Goal: Information Seeking & Learning: Learn about a topic

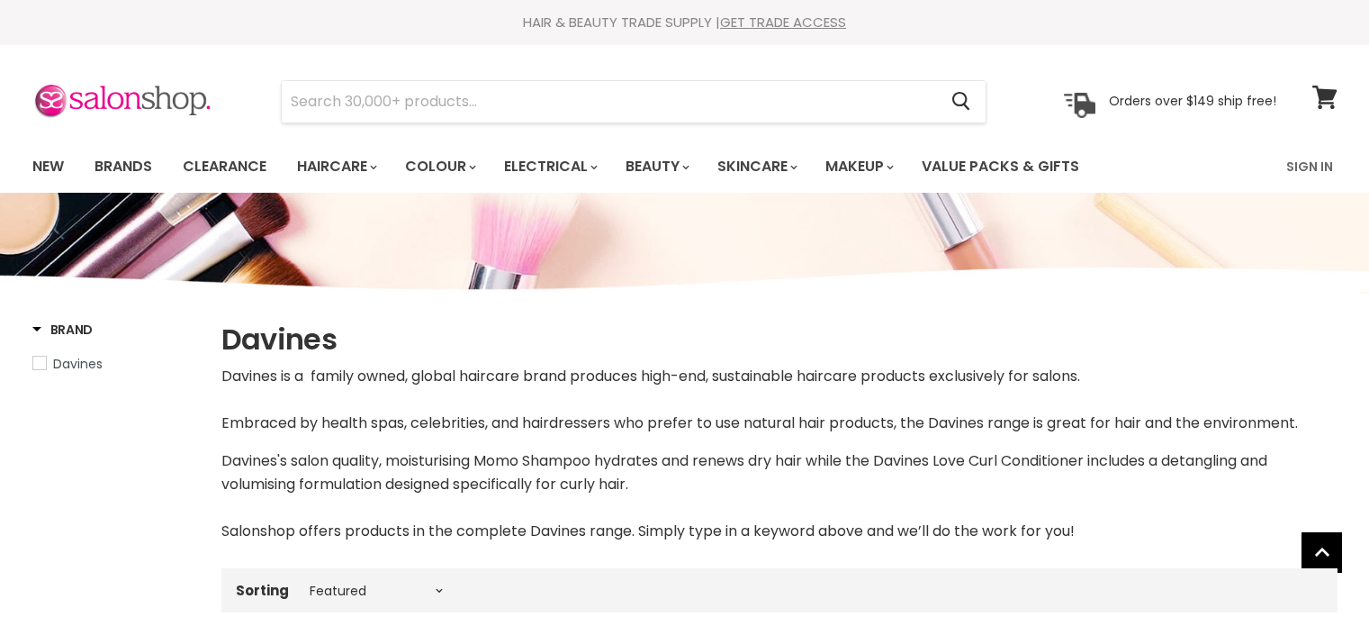
select select "manual"
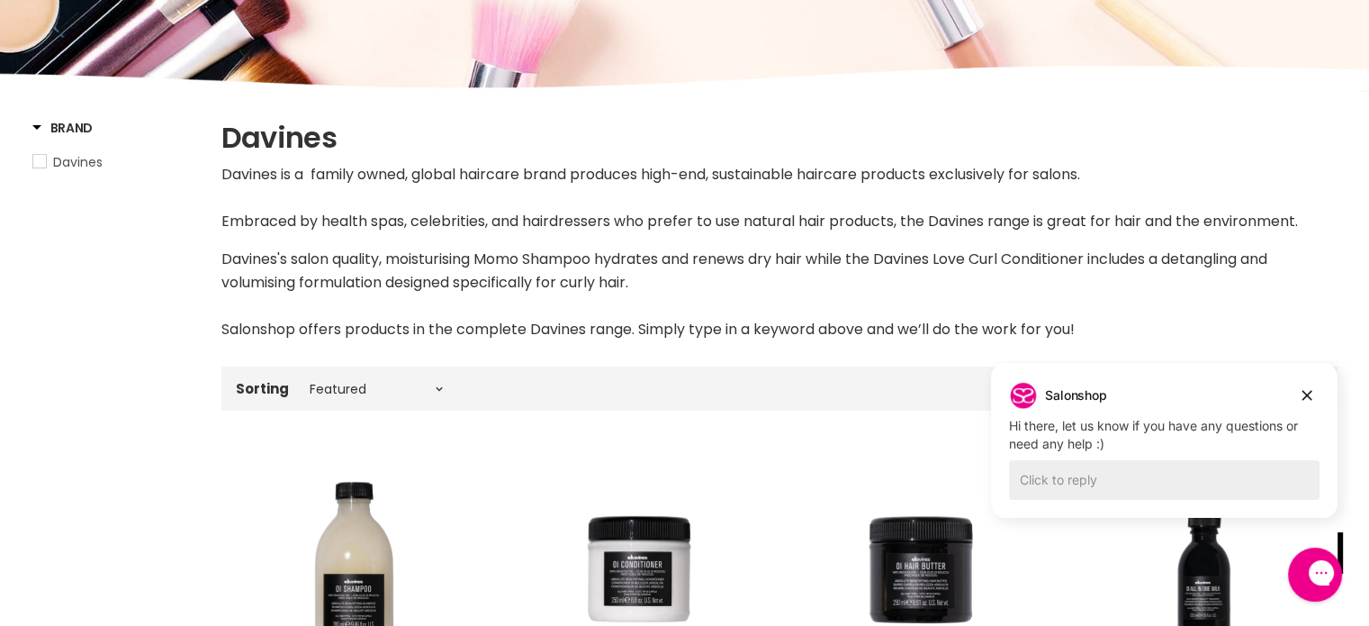
scroll to position [306, 0]
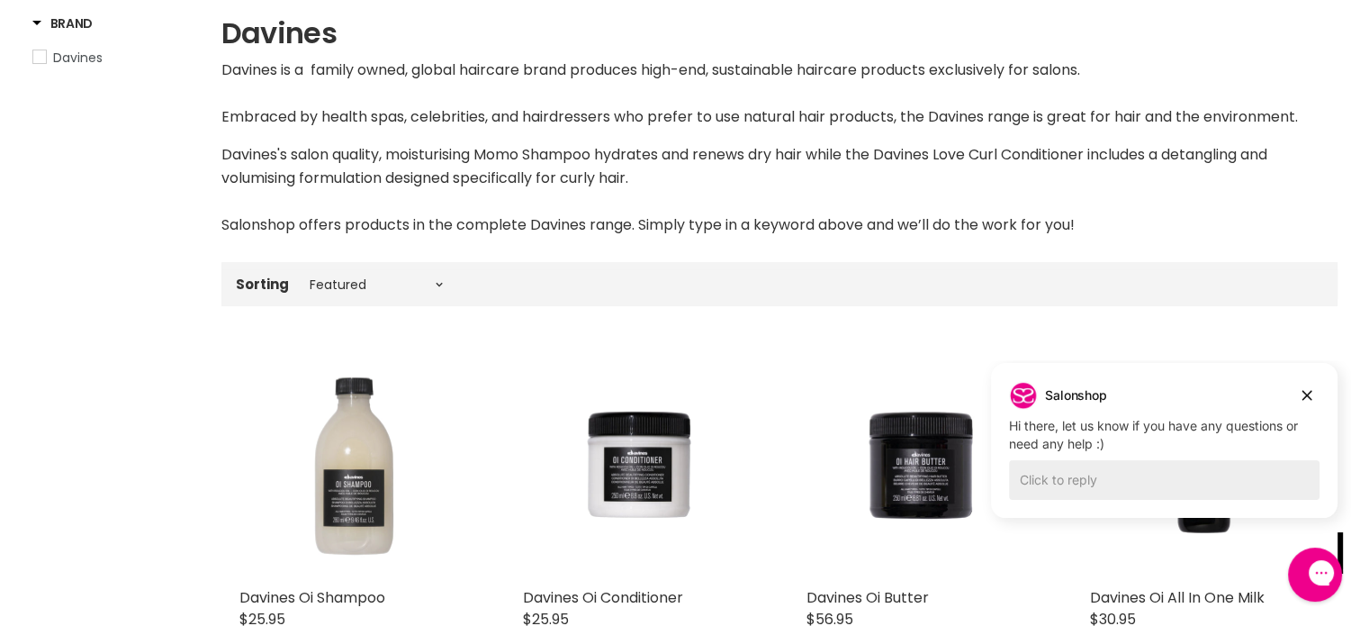
click at [378, 444] on img "Main content" at bounding box center [354, 464] width 230 height 230
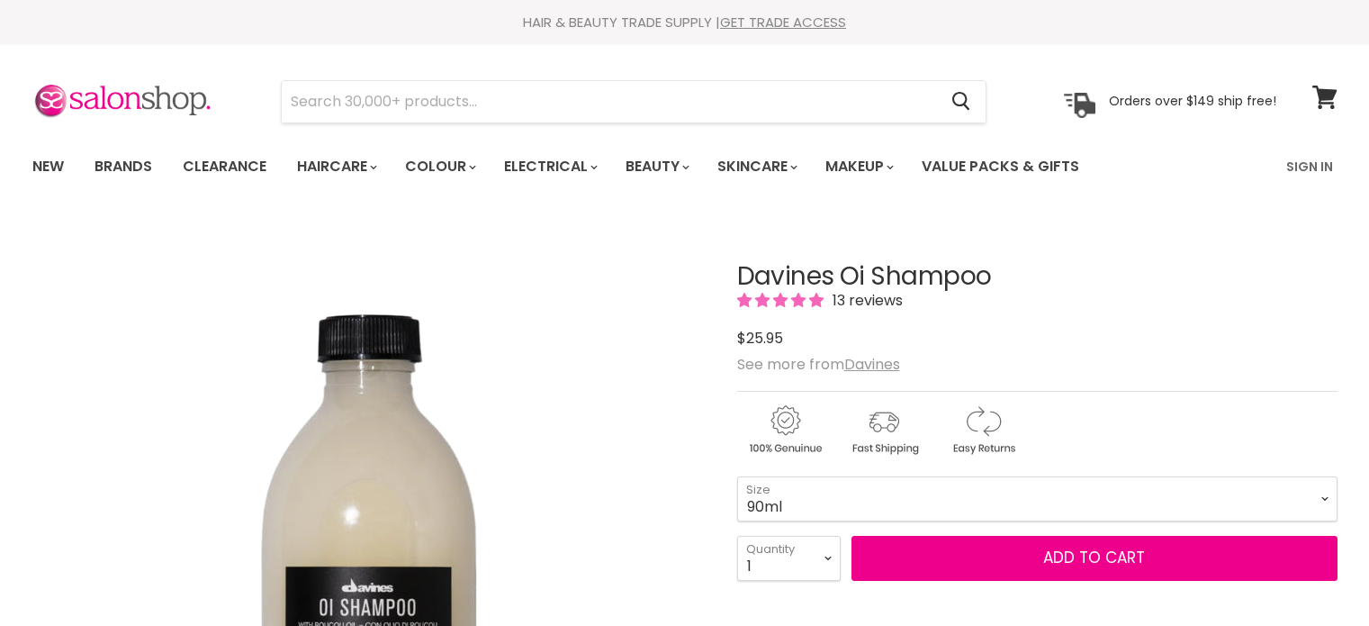
scroll to position [227, 0]
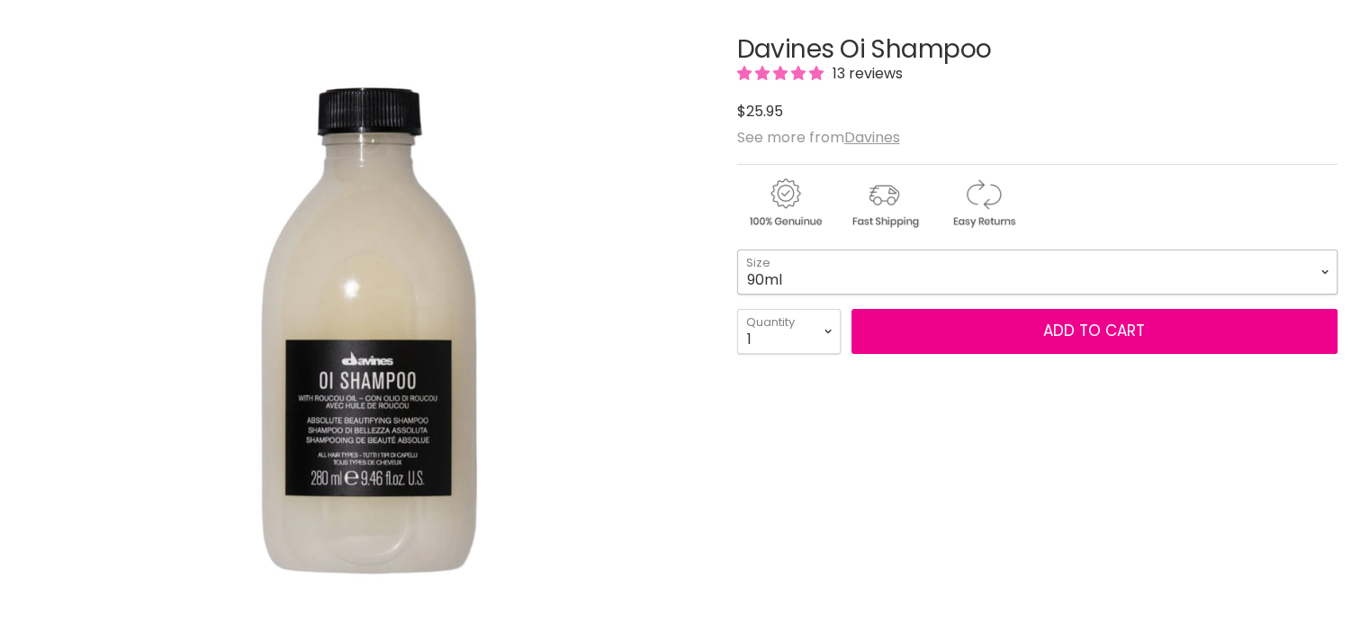
click at [971, 264] on select "90ml 280ml 1 Litre" at bounding box center [1037, 271] width 600 height 45
click at [737, 249] on select "90ml 280ml 1 Litre" at bounding box center [1037, 271] width 600 height 45
select select "1 Litre"
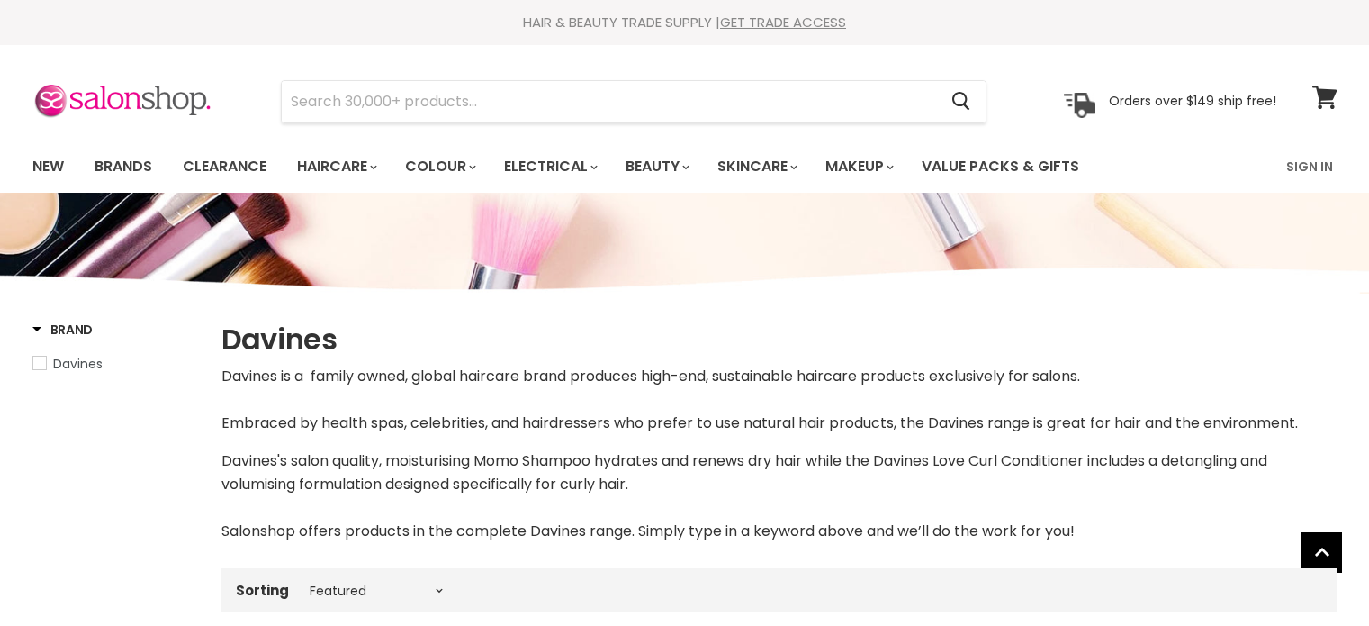
select select "manual"
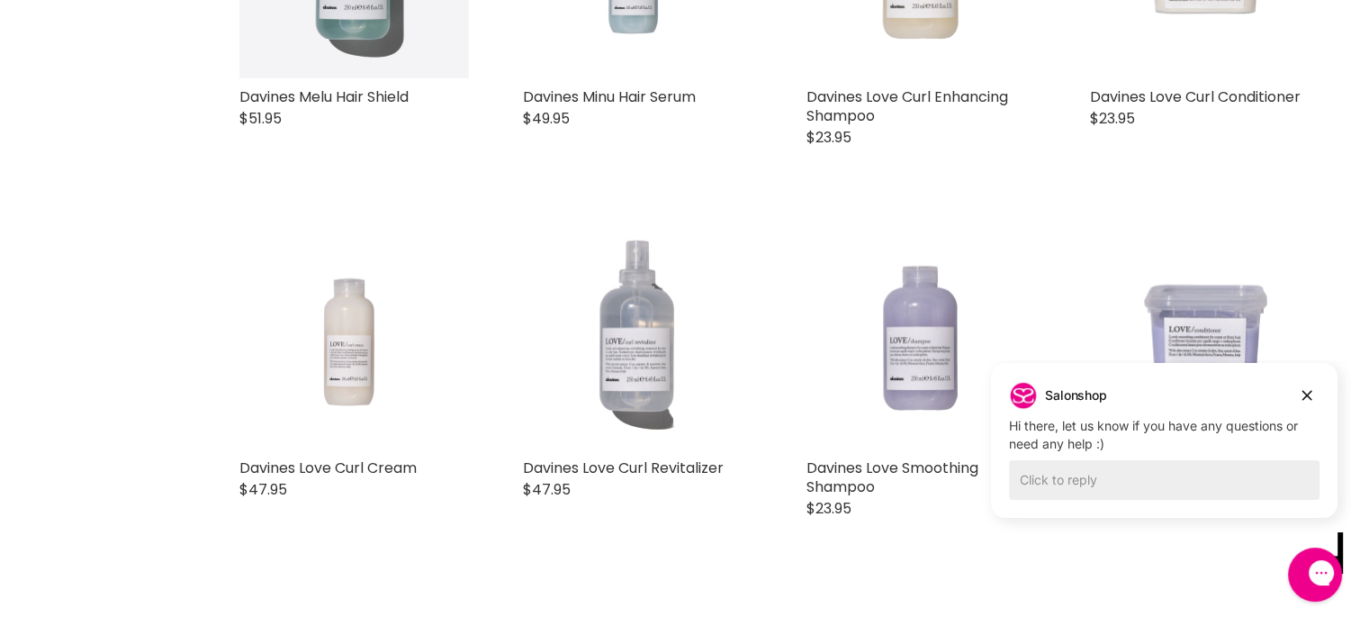
scroll to position [2229, 0]
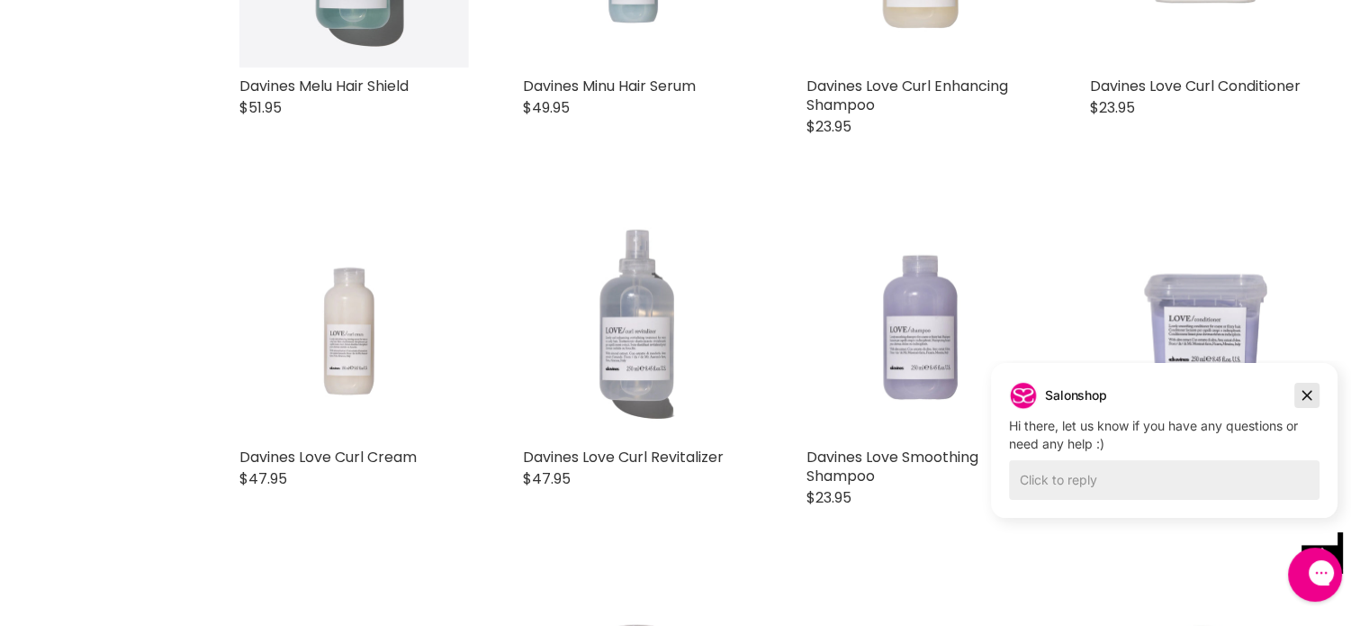
click at [1314, 393] on icon "Dismiss campaign" at bounding box center [1307, 395] width 18 height 22
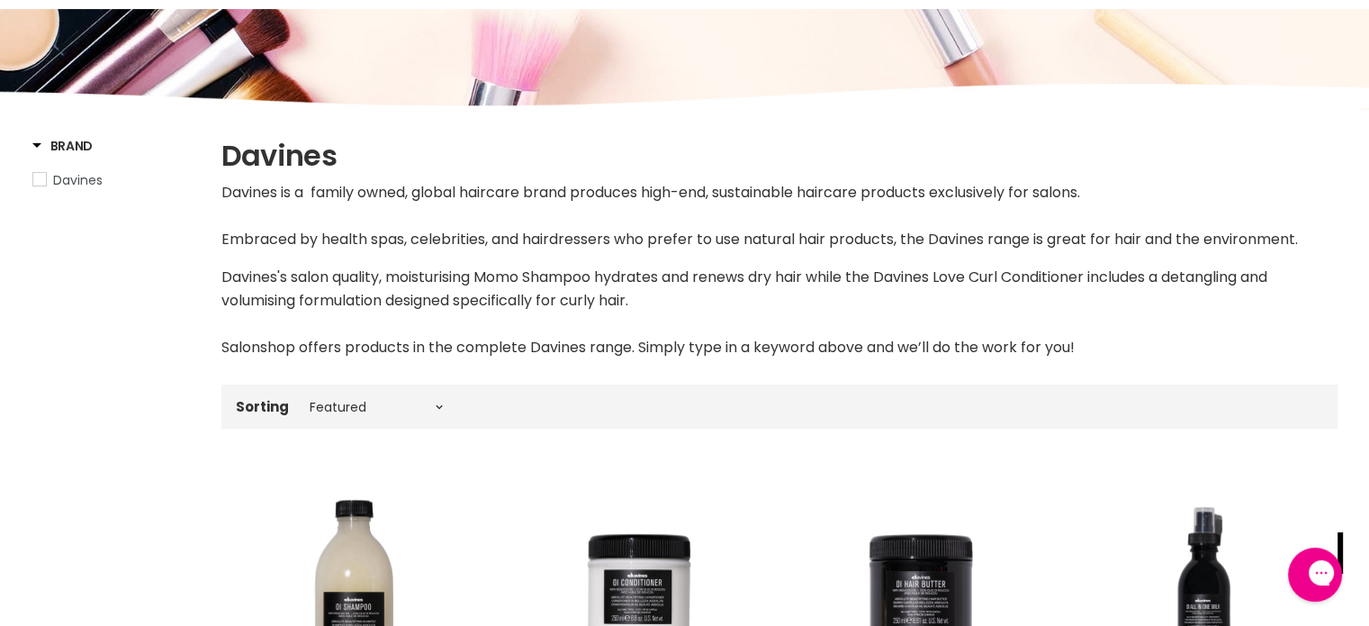
scroll to position [0, 0]
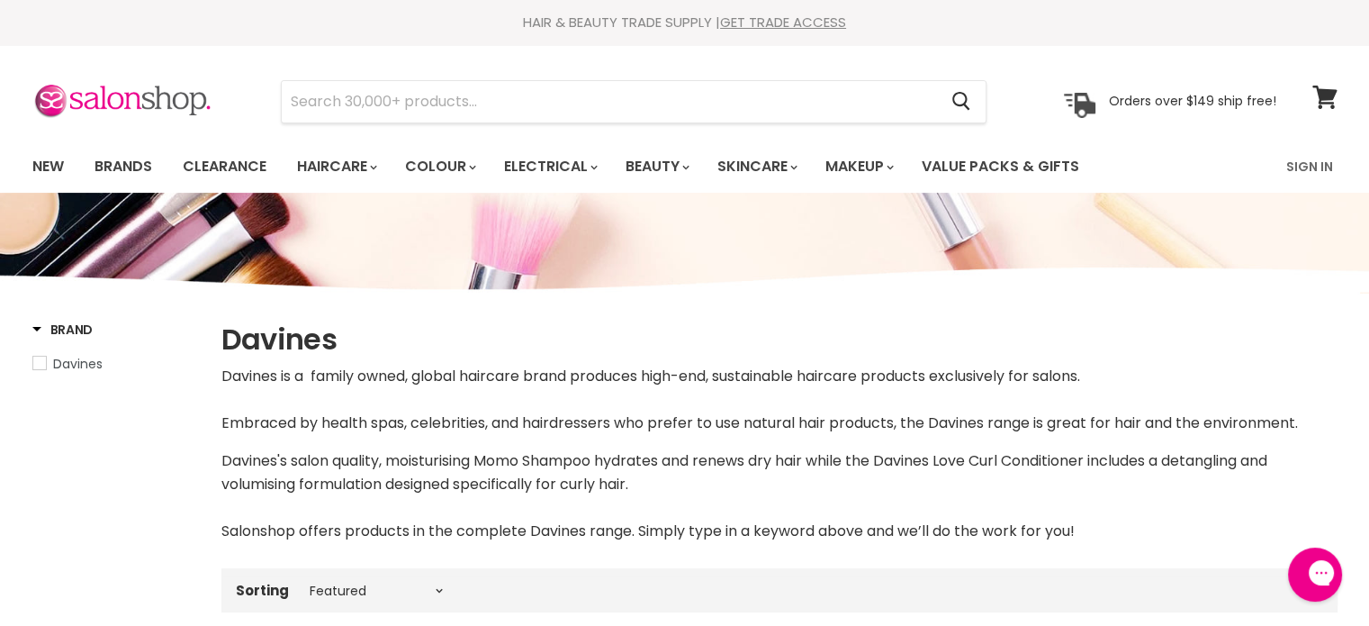
click at [821, 473] on p "Davines's salon quality, moisturising Momo Shampoo hydrates and renews dry hair…" at bounding box center [779, 496] width 1116 height 94
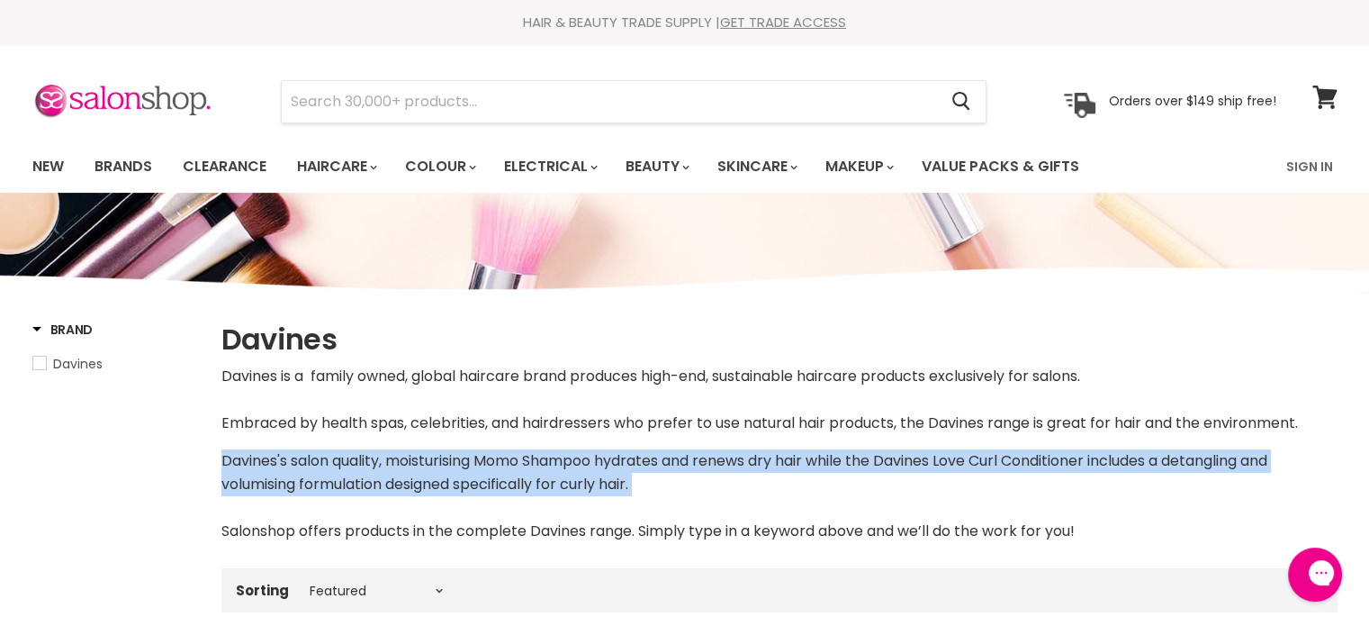
click at [821, 473] on p "Davines's salon quality, moisturising Momo Shampoo hydrates and renews dry hair…" at bounding box center [779, 496] width 1116 height 94
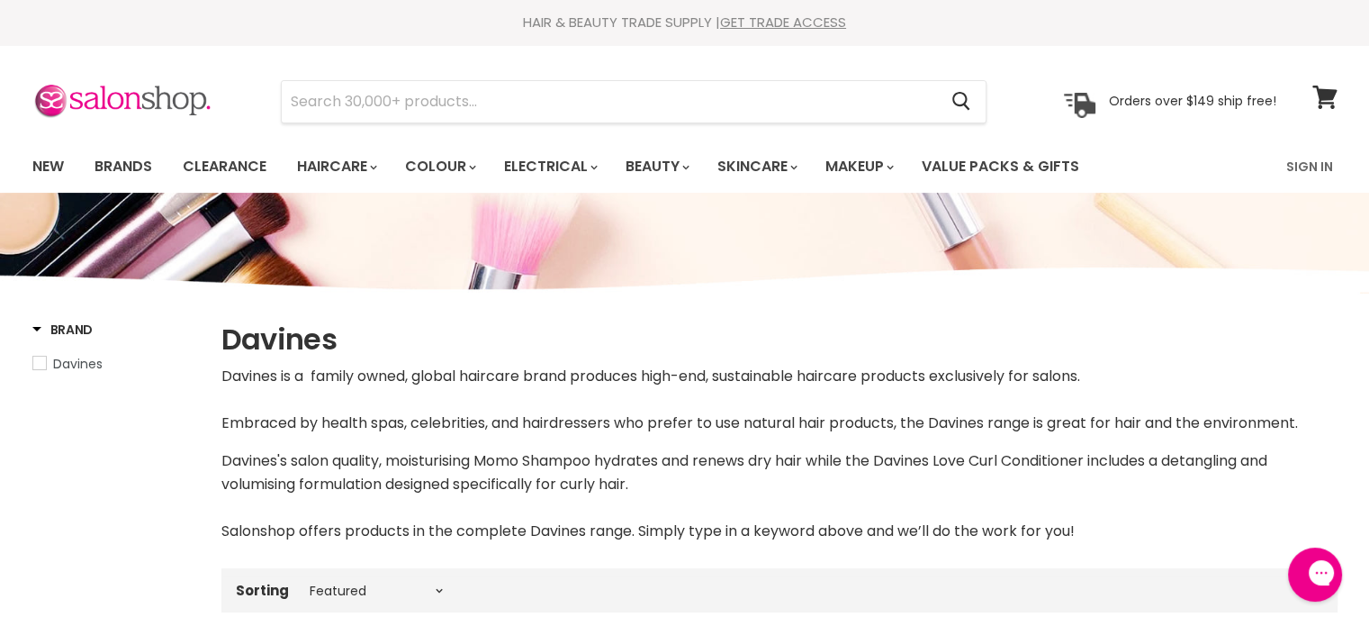
click at [806, 460] on p "Davines's salon quality, moisturising Momo Shampoo hydrates and renews dry hair…" at bounding box center [779, 496] width 1116 height 94
drag, startPoint x: 806, startPoint y: 460, endPoint x: 753, endPoint y: 440, distance: 56.7
click at [753, 440] on div "Davines is a family owned, global haircare brand produces high-end, sustainable…" at bounding box center [779, 454] width 1116 height 178
drag, startPoint x: 680, startPoint y: 422, endPoint x: 692, endPoint y: 431, distance: 14.8
click at [692, 431] on p "Davines is a family owned, global haircare brand produces high-end, sustainable…" at bounding box center [779, 400] width 1116 height 70
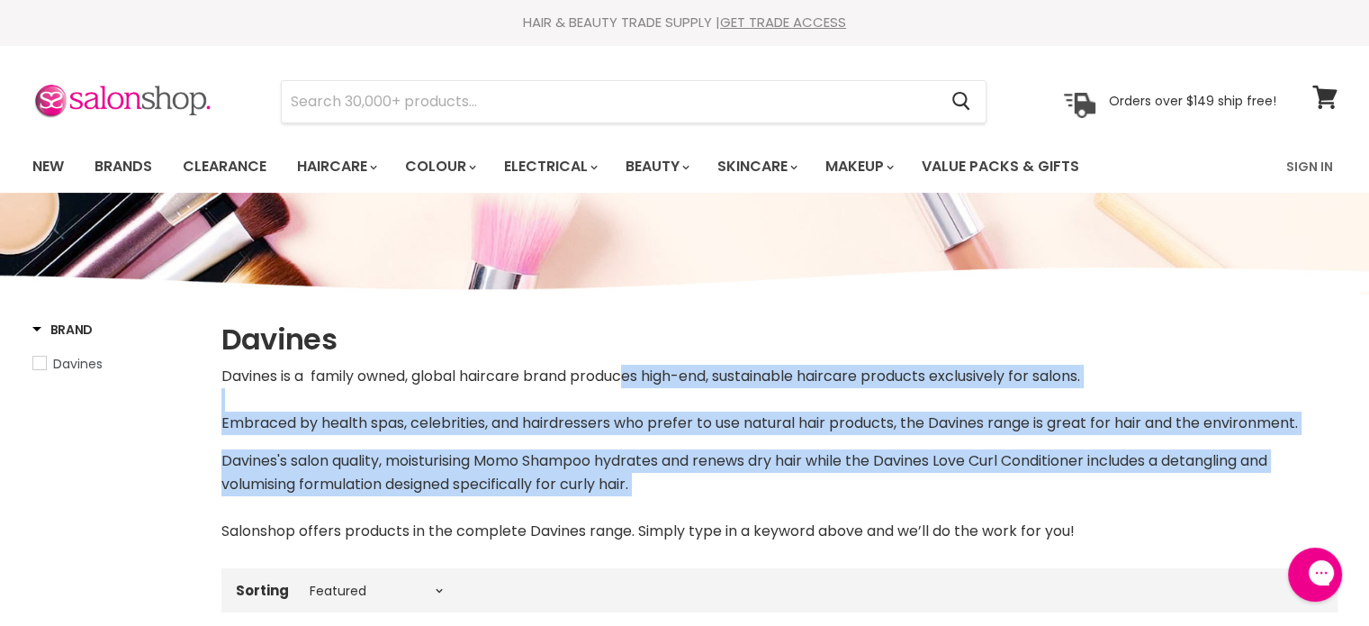
drag, startPoint x: 635, startPoint y: 384, endPoint x: 846, endPoint y: 518, distance: 250.0
click at [846, 518] on div "Davines is a family owned, global haircare brand produces high-end, sustainable…" at bounding box center [779, 454] width 1116 height 178
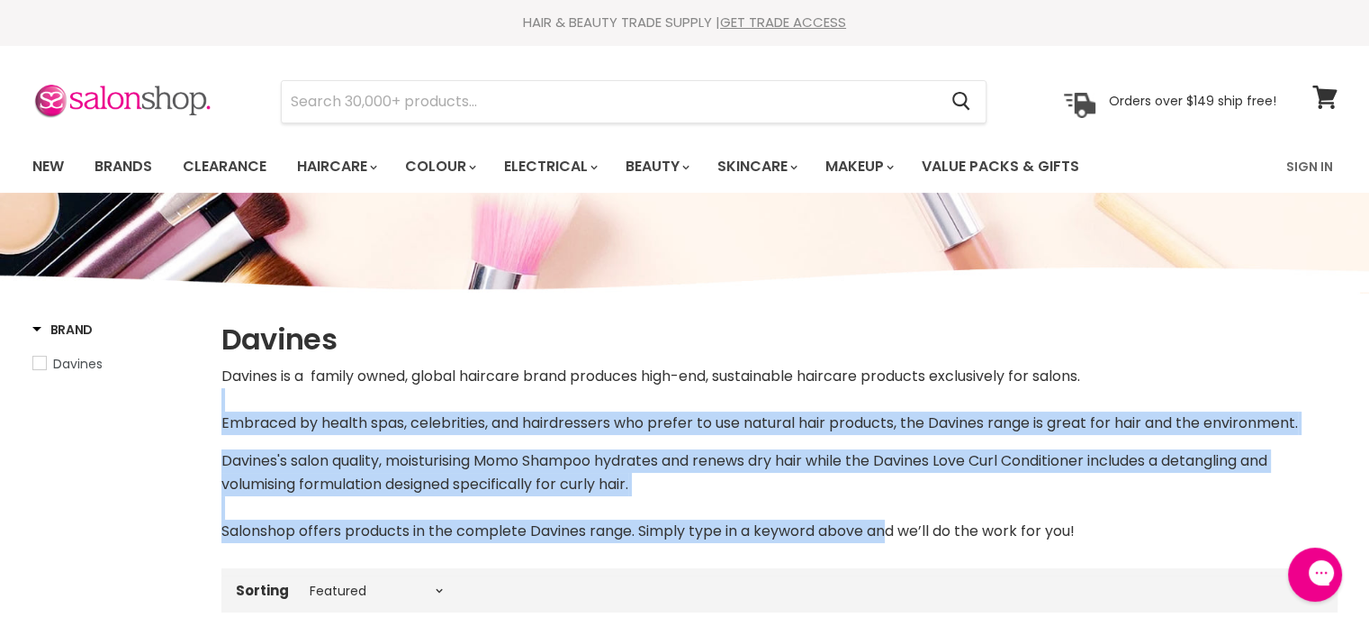
drag, startPoint x: 883, startPoint y: 538, endPoint x: 590, endPoint y: 392, distance: 327.3
click at [590, 392] on div "Davines is a family owned, global haircare brand produces high-end, sustainable…" at bounding box center [779, 454] width 1116 height 178
drag, startPoint x: 559, startPoint y: 376, endPoint x: 810, endPoint y: 501, distance: 280.6
click at [810, 501] on div "Davines is a family owned, global haircare brand produces high-end, sustainable…" at bounding box center [779, 454] width 1116 height 178
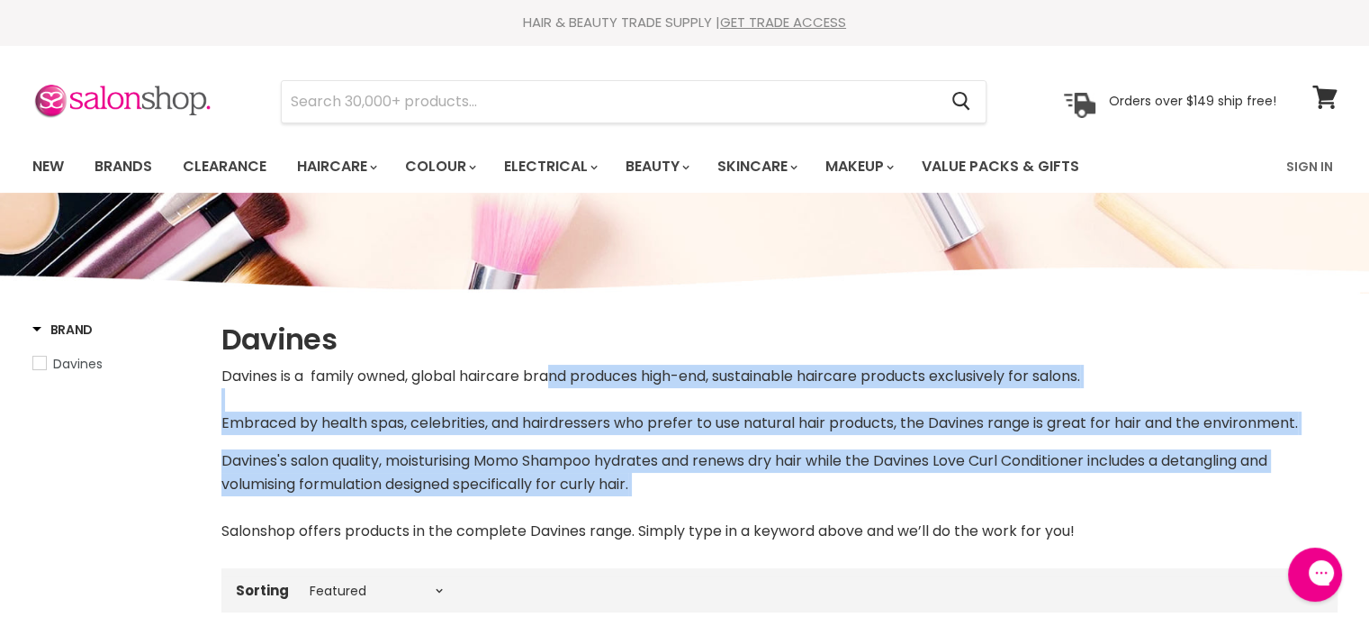
click at [810, 501] on p "Davines's salon quality, moisturising Momo Shampoo hydrates and renews dry hair…" at bounding box center [779, 496] width 1116 height 94
